Goal: Task Accomplishment & Management: Manage account settings

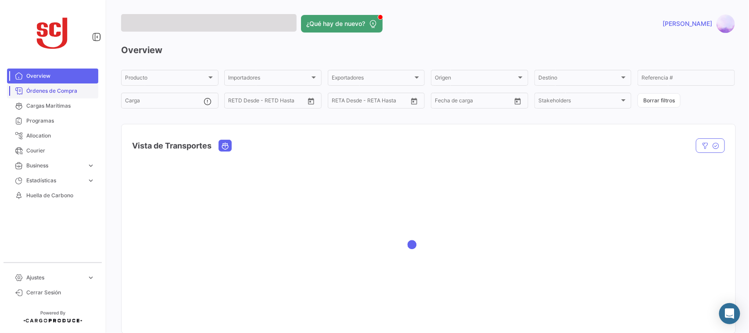
click at [58, 88] on span "Órdenes de Compra" at bounding box center [60, 91] width 68 height 8
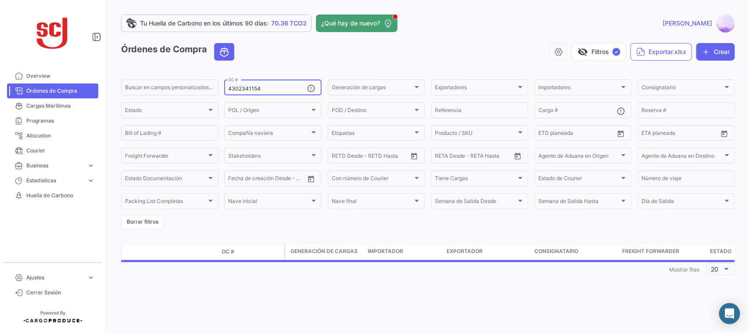
drag, startPoint x: 274, startPoint y: 84, endPoint x: 265, endPoint y: 84, distance: 8.8
click at [266, 84] on div "4302341154 OC #" at bounding box center [267, 86] width 79 height 17
drag, startPoint x: 275, startPoint y: 86, endPoint x: 213, endPoint y: 82, distance: 62.5
click at [0, 0] on div "Buscar en campos personalizados... 4302341154 OC # Generación de cargas Generac…" at bounding box center [0, 0] width 0 height 0
paste input "3955"
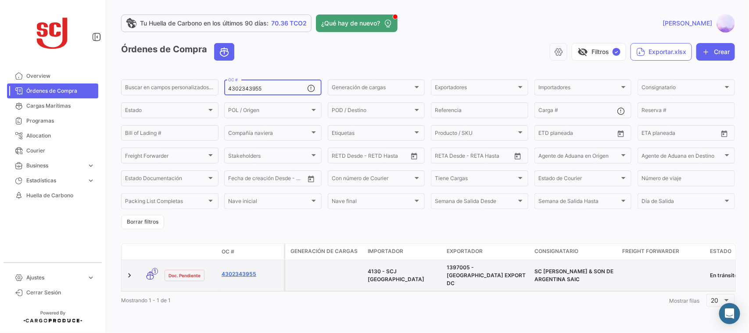
type input "4302343955"
click at [234, 272] on link "4302343955" at bounding box center [251, 274] width 59 height 8
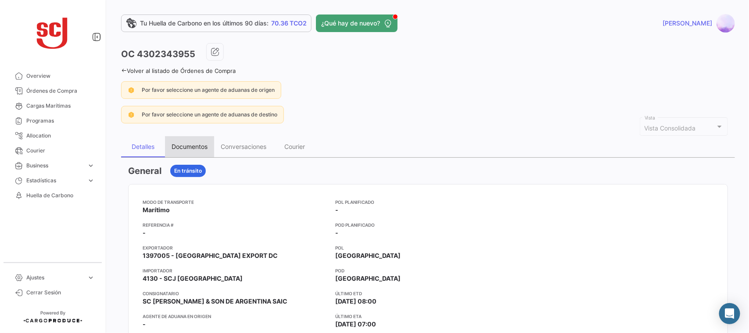
click at [187, 143] on div "Documentos" at bounding box center [190, 146] width 36 height 7
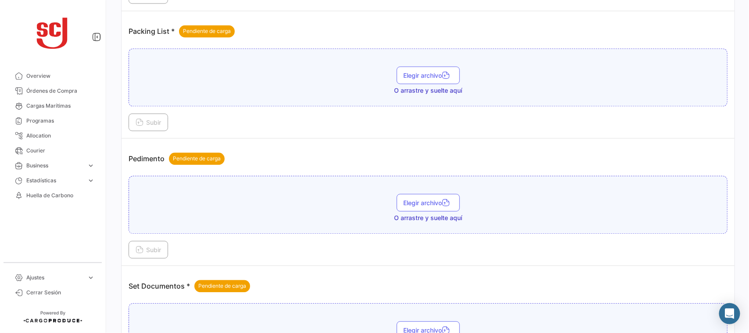
scroll to position [953, 0]
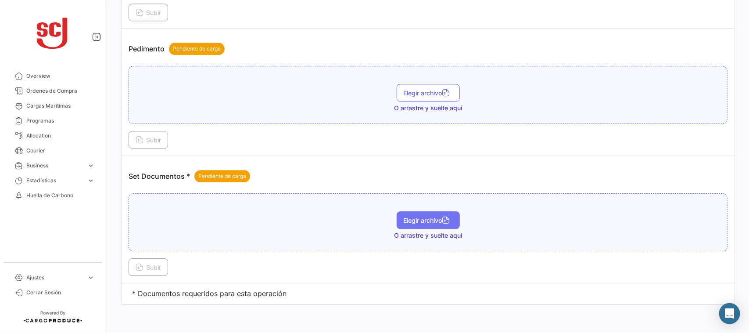
click at [409, 219] on span "Elegir archivo" at bounding box center [428, 219] width 49 height 7
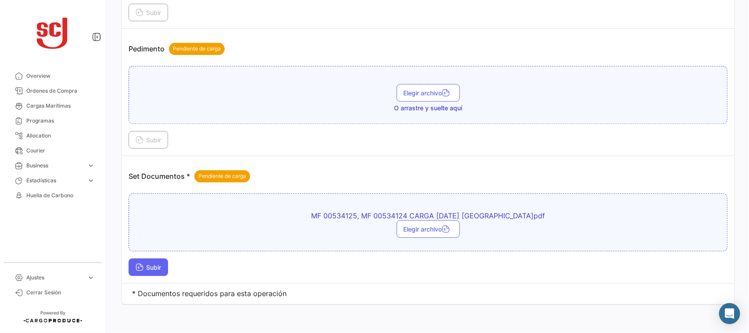
click at [152, 268] on span "Subir" at bounding box center [148, 266] width 25 height 7
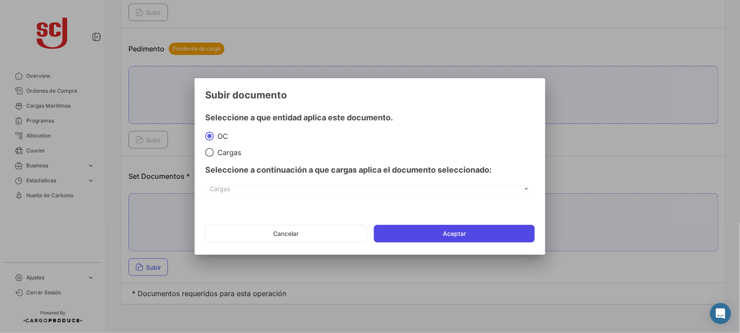
click at [454, 238] on button "Aceptar" at bounding box center [454, 234] width 161 height 18
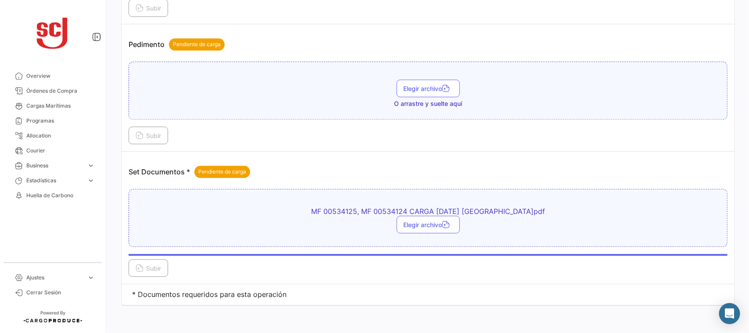
click at [482, 151] on td "Pedimento Pendiente de carga Elegir archivo O arrastre y suelte aquí Subir" at bounding box center [428, 87] width 613 height 127
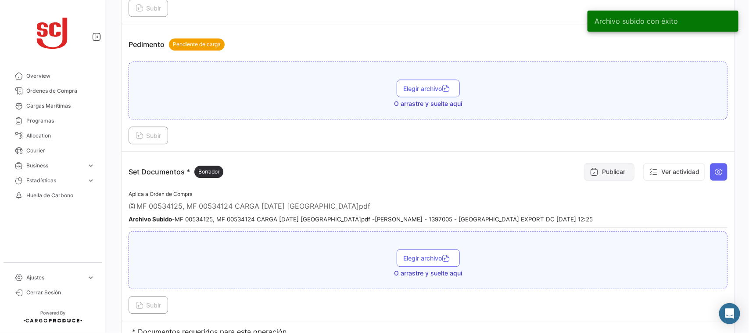
click at [603, 176] on button "Publicar" at bounding box center [609, 172] width 50 height 18
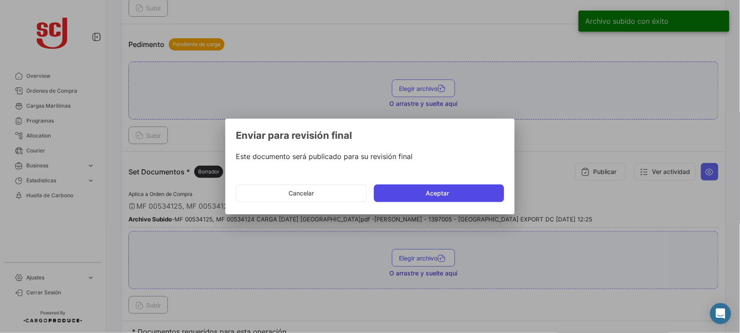
click at [428, 194] on button "Aceptar" at bounding box center [439, 193] width 130 height 18
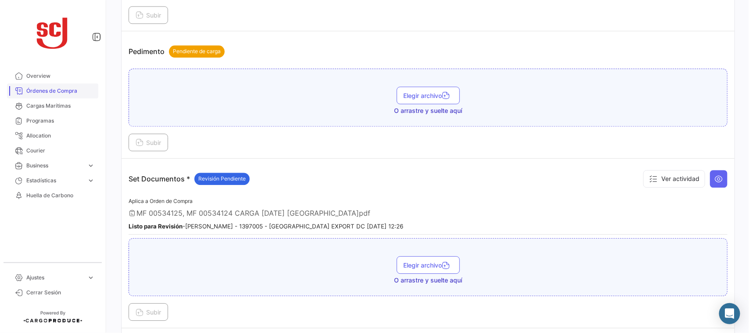
click at [50, 90] on span "Órdenes de Compra" at bounding box center [60, 91] width 68 height 8
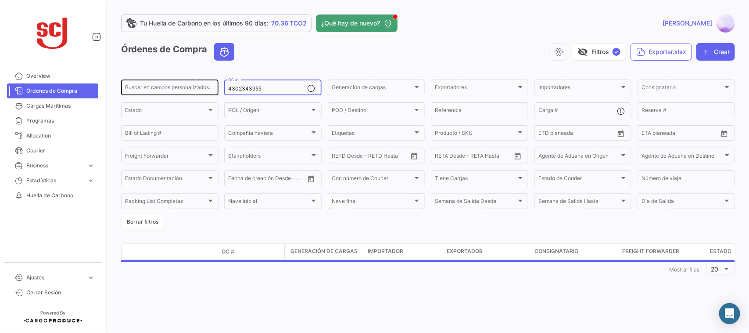
drag, startPoint x: 273, startPoint y: 88, endPoint x: 152, endPoint y: 86, distance: 121.5
click at [0, 0] on div "Buscar en campos personalizados... 4302343955 OC # Generación de cargas Generac…" at bounding box center [0, 0] width 0 height 0
paste input "6"
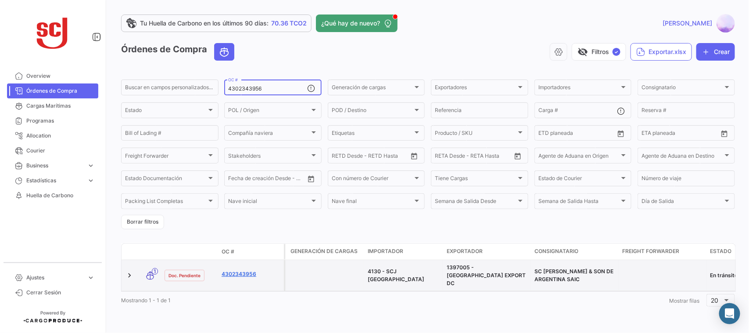
type input "4302343956"
click at [239, 272] on link "4302343956" at bounding box center [251, 274] width 59 height 8
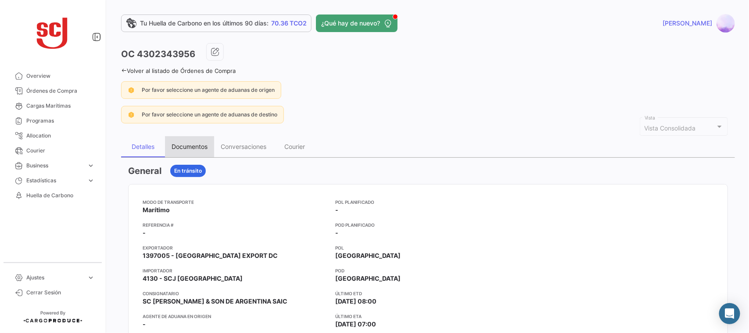
click at [183, 147] on div "Documentos" at bounding box center [190, 146] width 36 height 7
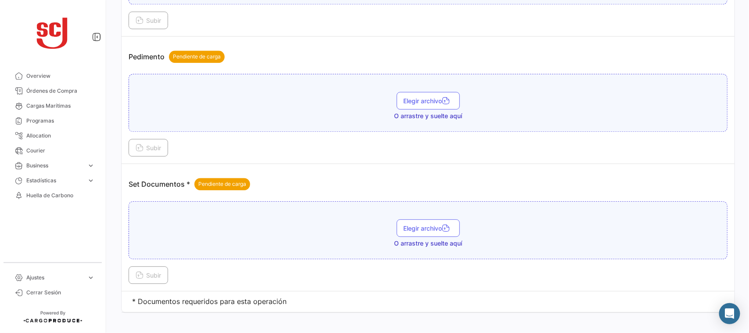
scroll to position [953, 0]
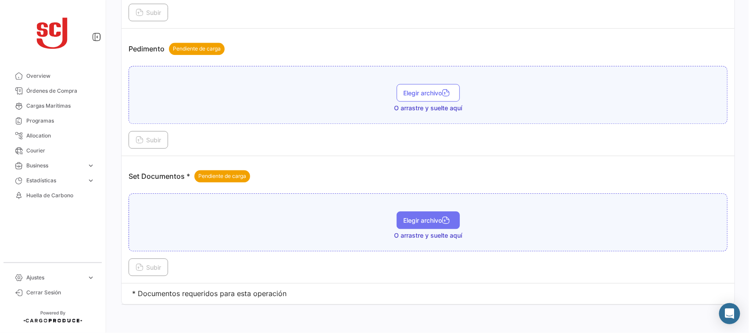
click at [408, 219] on span "Elegir archivo" at bounding box center [428, 219] width 49 height 7
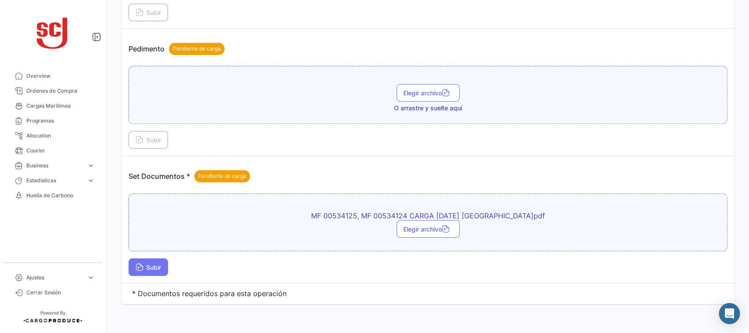
click at [153, 268] on span "Subir" at bounding box center [148, 266] width 25 height 7
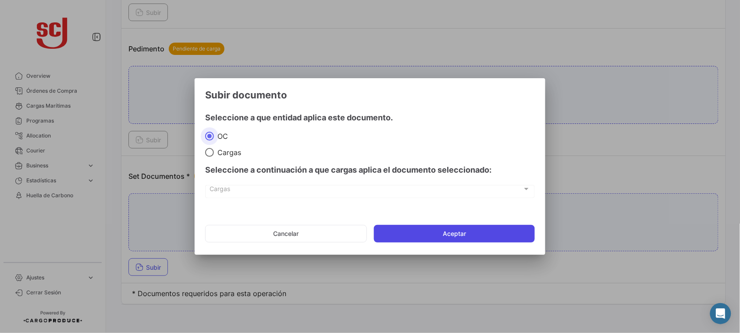
click at [420, 238] on button "Aceptar" at bounding box center [454, 234] width 161 height 18
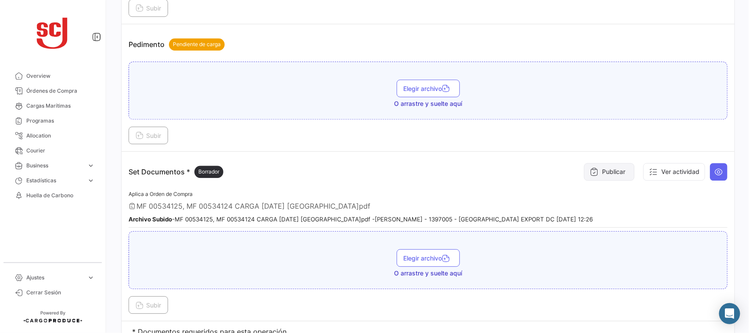
click at [590, 176] on icon at bounding box center [594, 171] width 9 height 9
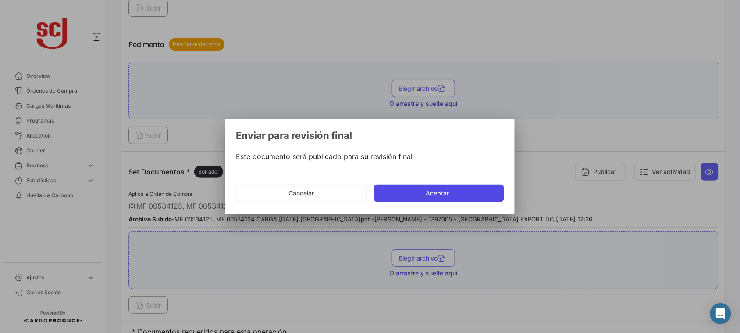
click at [451, 194] on button "Aceptar" at bounding box center [439, 193] width 130 height 18
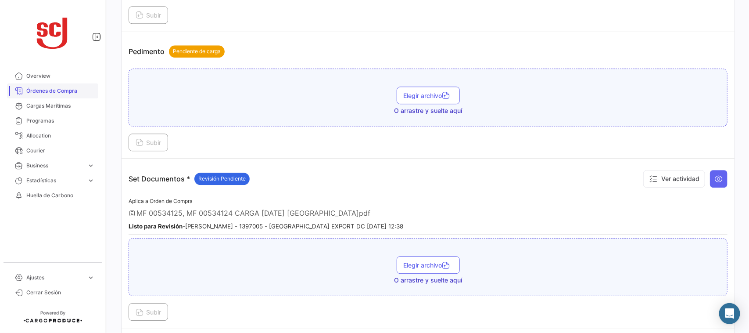
click at [52, 89] on span "Órdenes de Compra" at bounding box center [60, 91] width 68 height 8
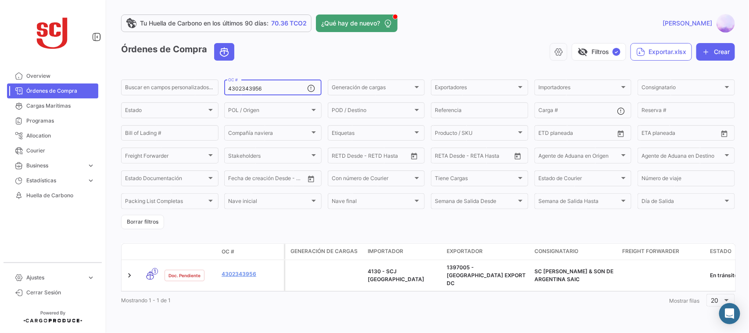
drag, startPoint x: 270, startPoint y: 88, endPoint x: 150, endPoint y: 77, distance: 121.1
click at [150, 77] on app-list-header "Órdenes de Compra visibility_off Filtros ✓ Exportar.xlsx Crear Buscar en campos…" at bounding box center [428, 136] width 614 height 186
paste input "4"
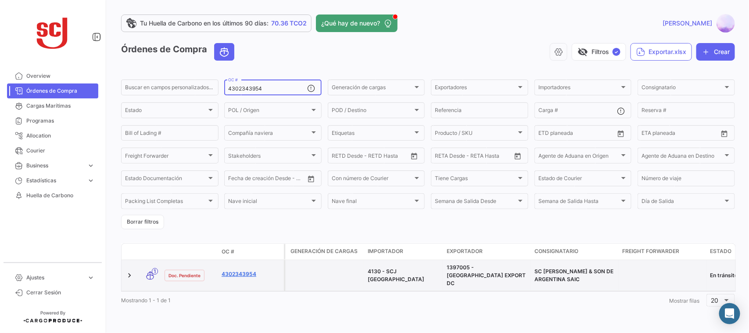
type input "4302343954"
click at [238, 270] on link "4302343954" at bounding box center [251, 274] width 59 height 8
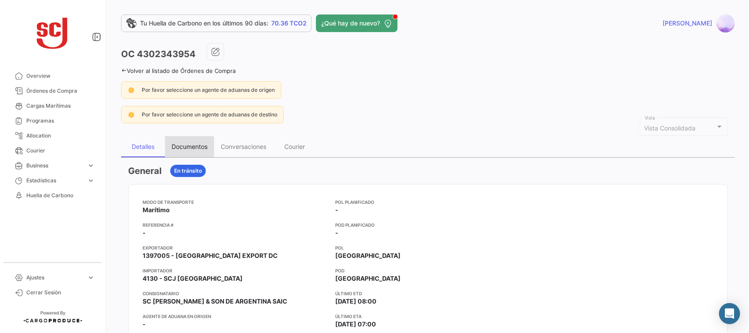
click at [180, 147] on div "Documentos" at bounding box center [190, 146] width 36 height 7
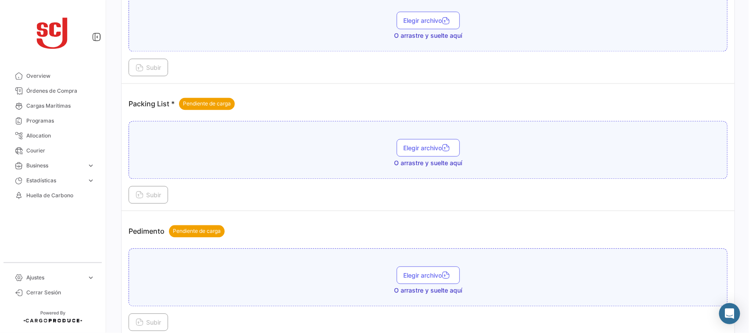
scroll to position [953, 0]
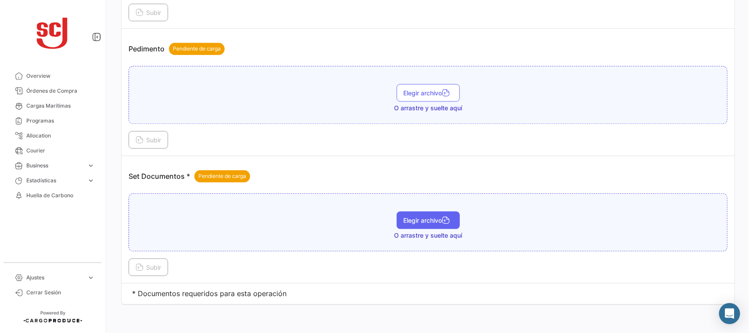
click at [409, 220] on span "Elegir archivo" at bounding box center [428, 219] width 49 height 7
click at [409, 222] on span "Elegir archivo" at bounding box center [428, 219] width 49 height 7
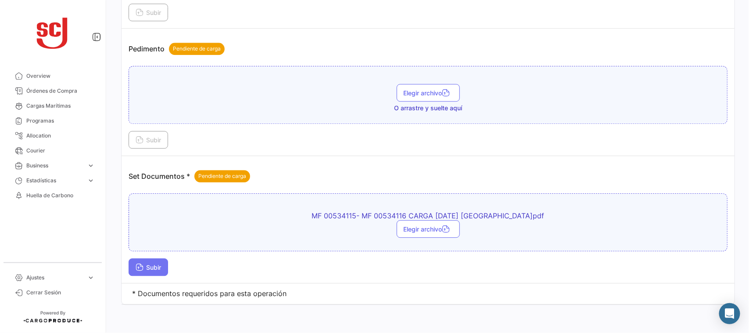
click at [152, 270] on span "Subir" at bounding box center [148, 266] width 25 height 7
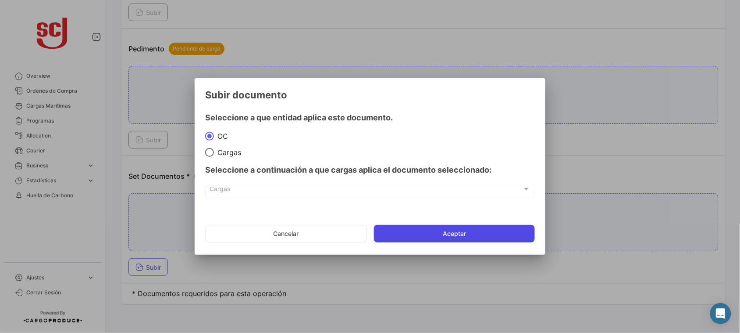
click at [409, 236] on button "Aceptar" at bounding box center [454, 234] width 161 height 18
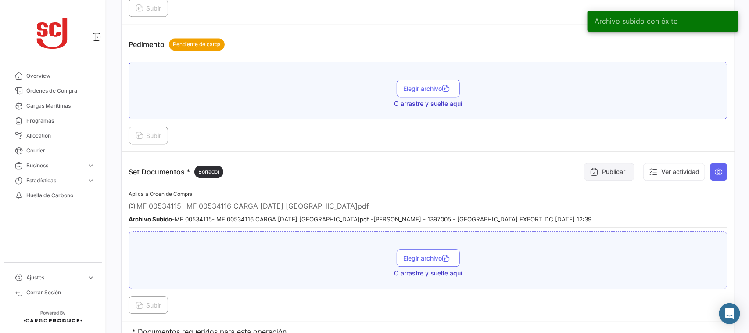
click at [604, 180] on button "Publicar" at bounding box center [609, 172] width 50 height 18
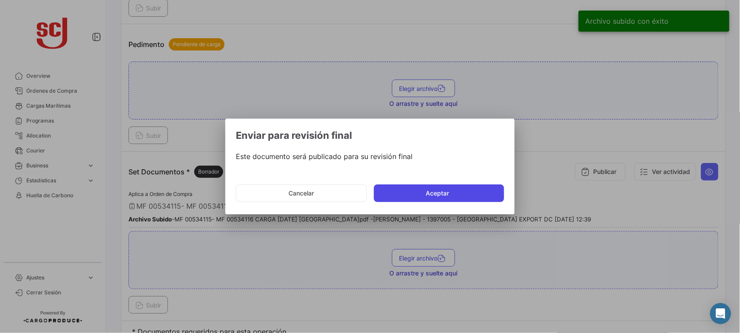
click at [474, 191] on button "Aceptar" at bounding box center [439, 193] width 130 height 18
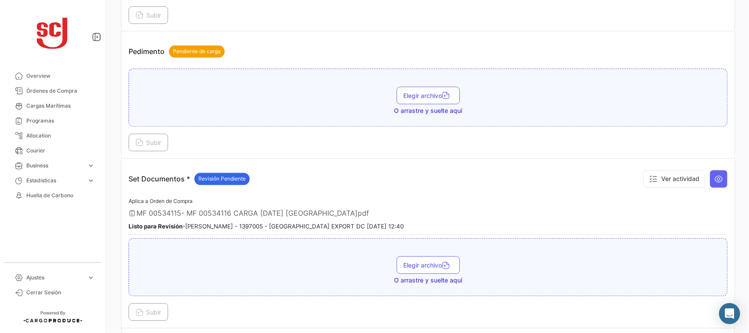
scroll to position [1001, 0]
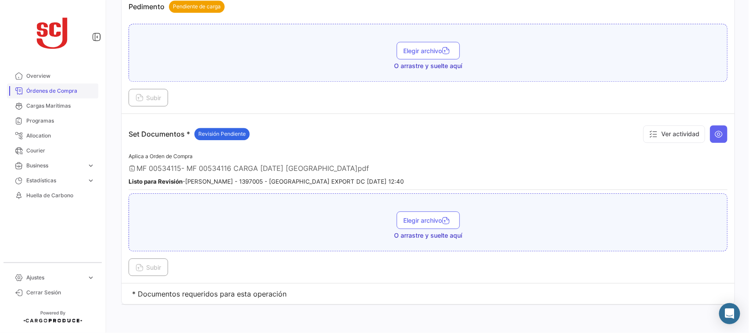
click at [54, 95] on link "Órdenes de Compra" at bounding box center [52, 90] width 91 height 15
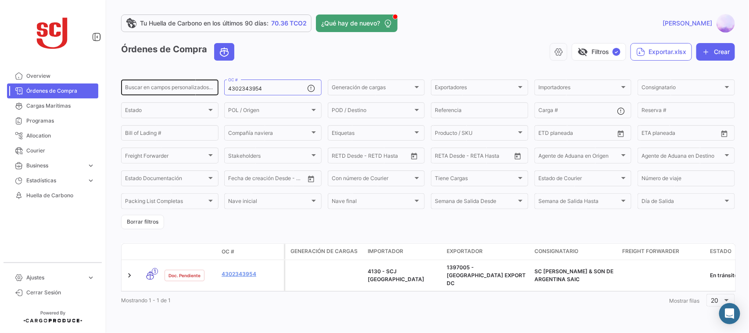
drag, startPoint x: 281, startPoint y: 85, endPoint x: 201, endPoint y: 85, distance: 80.3
click at [0, 0] on div "Buscar en campos personalizados... 4302343954 OC # Generación de cargas Generac…" at bounding box center [0, 0] width 0 height 0
drag, startPoint x: 271, startPoint y: 90, endPoint x: 203, endPoint y: 86, distance: 68.1
click at [0, 0] on div "Buscar en campos personalizados... 4302343954 OC # Generación de cargas Generac…" at bounding box center [0, 0] width 0 height 0
paste input "7"
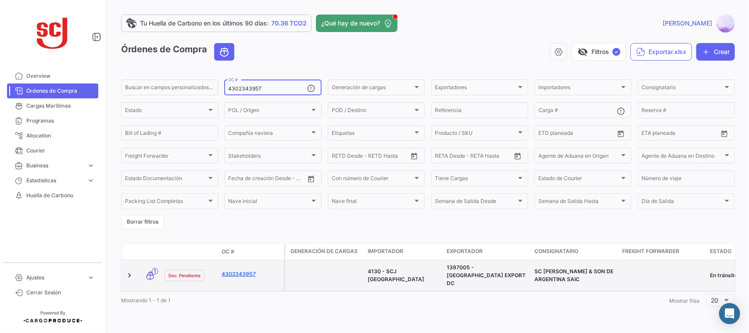
type input "4302343957"
click at [237, 272] on link "4302343957" at bounding box center [251, 274] width 59 height 8
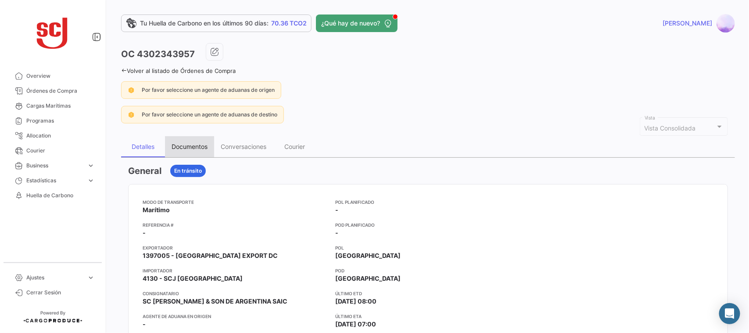
click at [189, 142] on div "Documentos" at bounding box center [189, 146] width 49 height 21
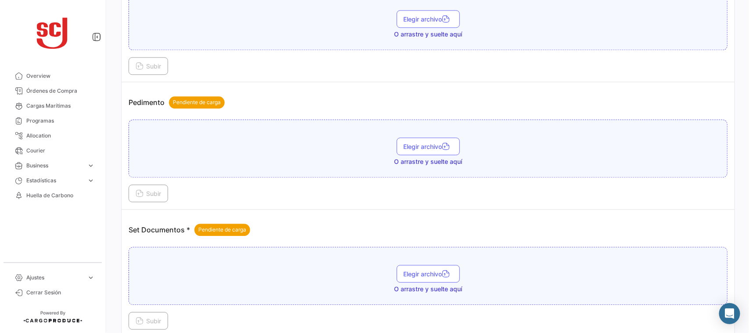
scroll to position [953, 0]
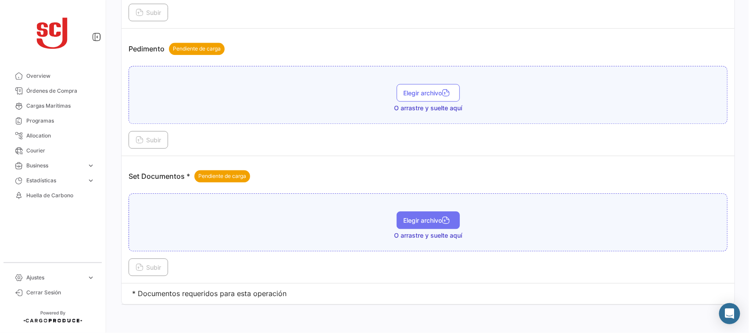
click at [417, 215] on button "Elegir archivo" at bounding box center [428, 220] width 63 height 18
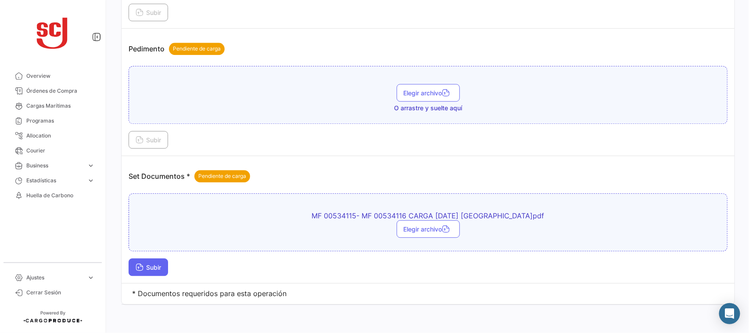
click at [136, 265] on icon at bounding box center [140, 268] width 8 height 8
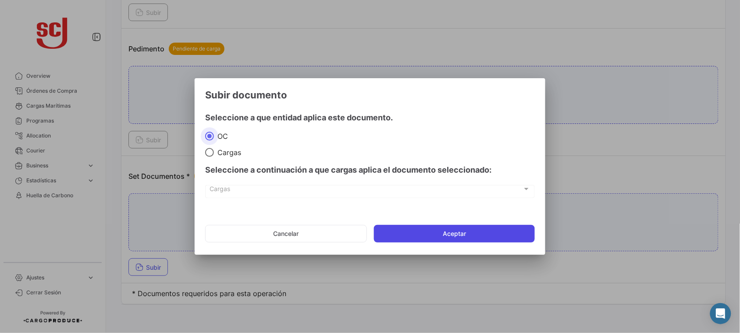
click at [389, 226] on button "Aceptar" at bounding box center [454, 234] width 161 height 18
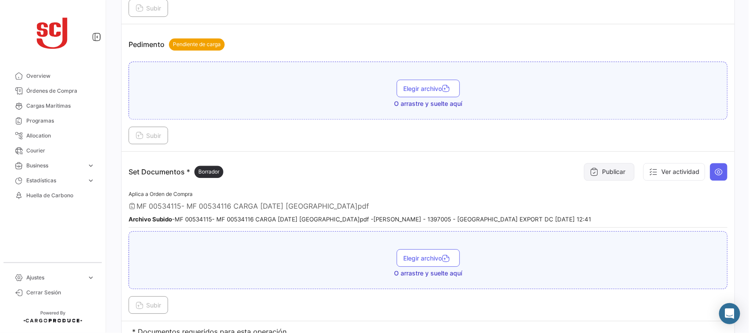
click at [599, 175] on button "Publicar" at bounding box center [609, 172] width 50 height 18
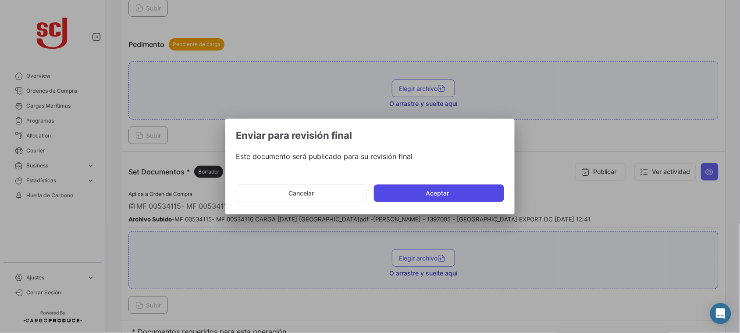
click at [426, 198] on button "Aceptar" at bounding box center [439, 193] width 130 height 18
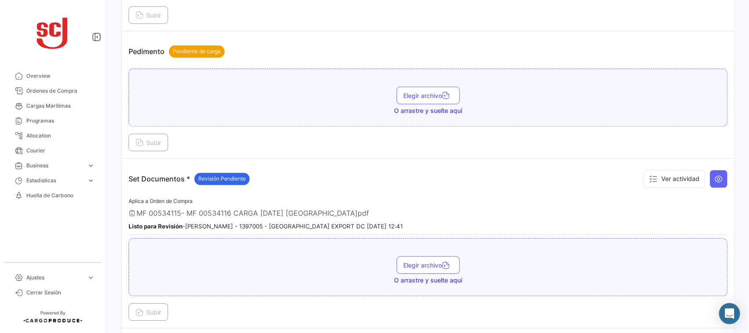
click at [492, 217] on div "MF 00534115- MF 00534116 CARGA [DATE] [GEOGRAPHIC_DATA]pdf" at bounding box center [428, 212] width 599 height 9
drag, startPoint x: 516, startPoint y: 190, endPoint x: 515, endPoint y: 183, distance: 7.2
click at [516, 190] on div "Set Documentos * Revisión Pendiente Ver actividad" at bounding box center [428, 178] width 599 height 26
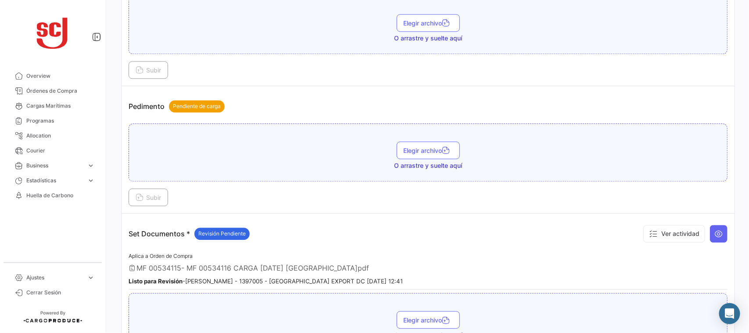
scroll to position [1001, 0]
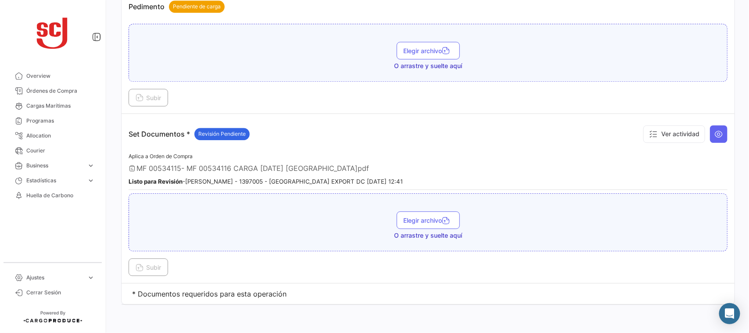
click at [416, 175] on div "Aplica a Orden de Compra MF 00534115- MF 00534116 CARGA [DATE] [GEOGRAPHIC_DATA…" at bounding box center [428, 170] width 599 height 39
drag, startPoint x: 535, startPoint y: 141, endPoint x: 526, endPoint y: 141, distance: 9.7
click at [534, 141] on div "Set Documentos * Revisión Pendiente Ver actividad" at bounding box center [428, 134] width 599 height 26
click at [387, 118] on td "Set Documentos * Revisión Pendiente Ver actividad Aplica a Orden de Compra MF 0…" at bounding box center [428, 198] width 613 height 169
click at [389, 121] on div "Set Documentos * Revisión Pendiente Ver actividad" at bounding box center [428, 134] width 599 height 26
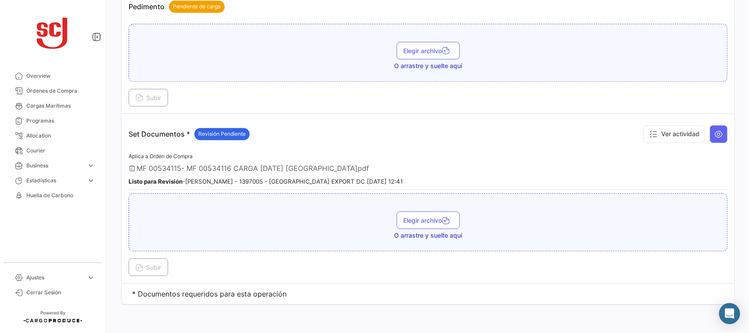
click at [414, 136] on div "Set Documentos * Revisión Pendiente Ver actividad" at bounding box center [428, 134] width 599 height 26
click at [398, 147] on div "Set Documentos * Revisión Pendiente Ver actividad" at bounding box center [428, 134] width 599 height 26
